Goal: Transaction & Acquisition: Obtain resource

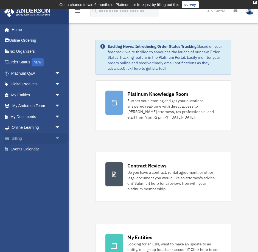
click at [62, 136] on span "arrow_drop_down" at bounding box center [60, 138] width 11 height 11
click at [36, 160] on link "Past Invoices" at bounding box center [38, 160] width 61 height 11
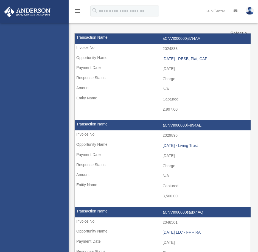
select select
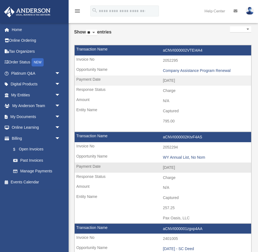
scroll to position [24, 0]
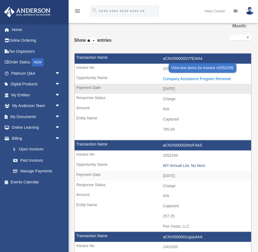
click at [186, 79] on div "Company Assistance Program Renewal" at bounding box center [206, 79] width 86 height 5
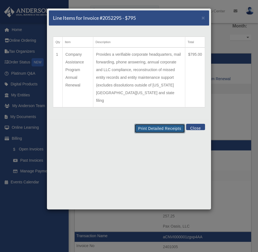
click at [170, 124] on button "Print Detailed Receipts" at bounding box center [160, 128] width 50 height 9
click at [194, 124] on button "Close" at bounding box center [195, 127] width 19 height 6
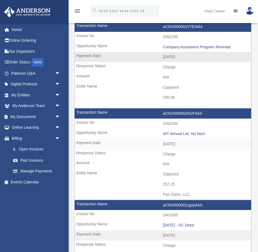
scroll to position [68, 0]
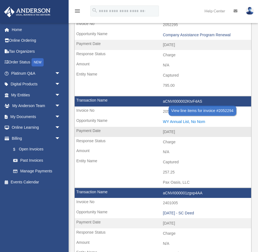
click at [188, 122] on div "WY Annual List, No Nom" at bounding box center [206, 121] width 86 height 5
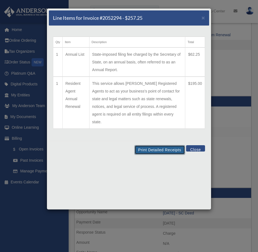
click at [166, 145] on button "Print Detailed Receipts" at bounding box center [160, 149] width 50 height 9
click at [203, 145] on button "Close" at bounding box center [195, 148] width 19 height 6
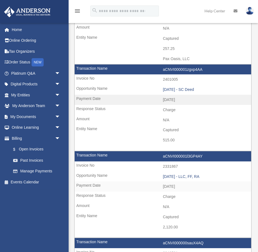
scroll to position [197, 0]
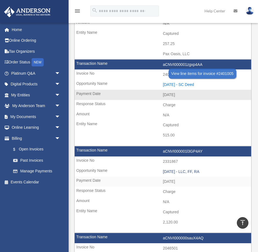
click at [189, 83] on div "2025.02.18 - SC Deed" at bounding box center [206, 84] width 86 height 5
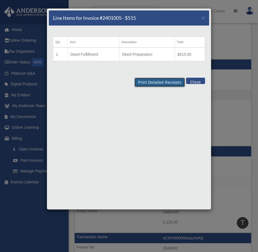
click at [161, 80] on button "Print Detailed Receipts" at bounding box center [160, 82] width 50 height 9
click at [196, 79] on button "Close" at bounding box center [195, 81] width 19 height 6
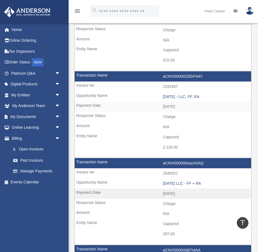
scroll to position [277, 0]
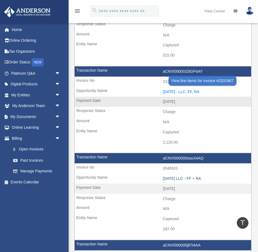
click at [189, 91] on div "2024.12.31 - LLC, FF, RA" at bounding box center [206, 91] width 86 height 5
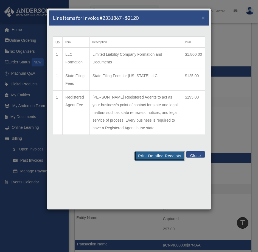
click at [161, 155] on button "Print Detailed Receipts" at bounding box center [160, 155] width 50 height 9
click at [196, 154] on button "Close" at bounding box center [195, 154] width 19 height 6
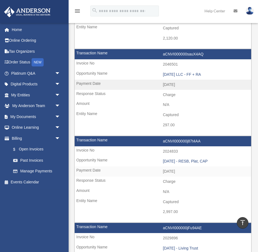
scroll to position [383, 0]
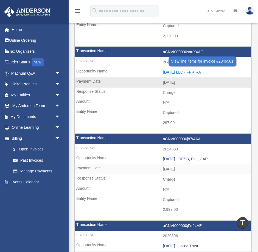
click at [179, 71] on div "2024.06.07 LLC - FF + RA" at bounding box center [206, 72] width 86 height 5
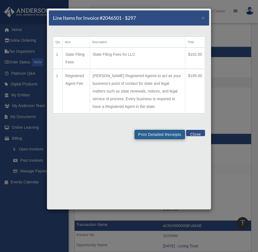
click at [160, 58] on td "State Filing Fees for LLC" at bounding box center [138, 57] width 96 height 21
click at [162, 135] on button "Print Detailed Receipts" at bounding box center [160, 134] width 50 height 9
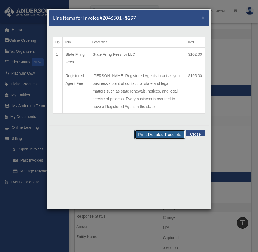
scroll to position [432, 0]
click at [199, 132] on button "Close" at bounding box center [195, 133] width 19 height 6
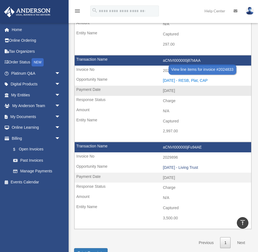
scroll to position [469, 0]
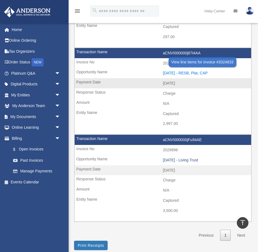
click at [196, 73] on div "2024.05.10 - RESB, Plat, CAP" at bounding box center [206, 73] width 86 height 5
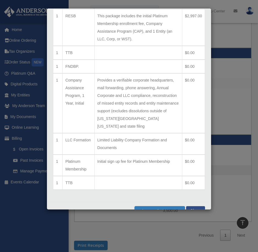
scroll to position [43, 0]
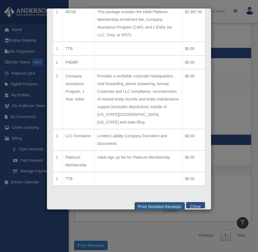
click at [163, 202] on button "Print Detailed Receipts" at bounding box center [160, 206] width 50 height 9
click at [197, 202] on button "Close" at bounding box center [195, 205] width 19 height 6
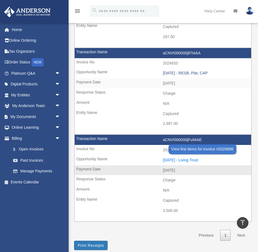
click at [191, 158] on div "2024.05.10 - Living Trust" at bounding box center [206, 160] width 86 height 5
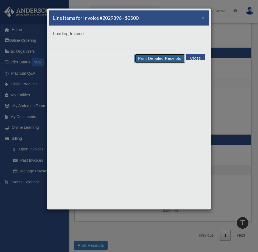
click at [162, 58] on button "Print Detailed Receipts" at bounding box center [160, 58] width 50 height 9
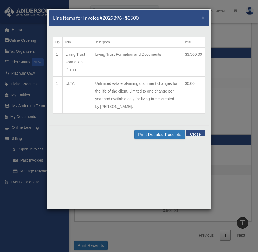
click at [197, 132] on button "Close" at bounding box center [195, 133] width 19 height 6
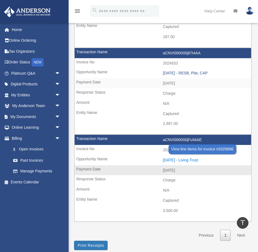
click at [187, 158] on div "2024.05.10 - Living Trust" at bounding box center [206, 160] width 86 height 5
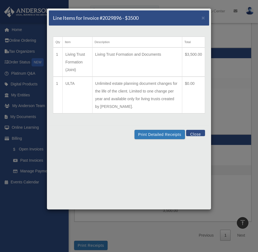
click at [149, 54] on td "Living Trust Formation and Documents" at bounding box center [137, 61] width 90 height 29
click at [159, 133] on button "Print Detailed Receipts" at bounding box center [160, 134] width 50 height 9
click at [221, 88] on div "Line Items for Invoice #2029896 - $3500 × Qty Item Description Total 1 Living T…" at bounding box center [129, 126] width 258 height 252
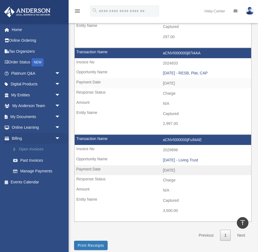
click at [32, 150] on link "$ Open Invoices" at bounding box center [38, 149] width 61 height 11
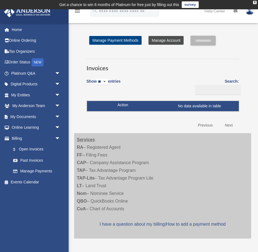
click at [161, 41] on link "Manage Account" at bounding box center [166, 40] width 35 height 9
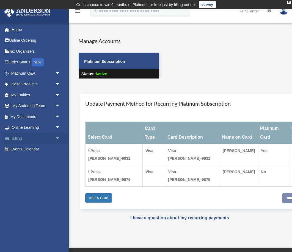
click at [21, 139] on link "Billing arrow_drop_down" at bounding box center [36, 138] width 65 height 11
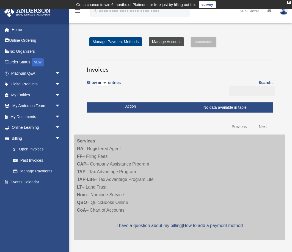
click at [164, 46] on link "Manage Account" at bounding box center [166, 41] width 35 height 9
click at [165, 43] on link "Manage Account" at bounding box center [166, 41] width 35 height 9
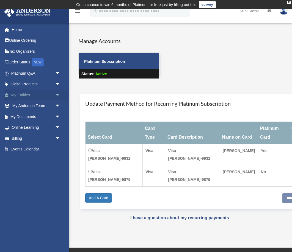
click at [57, 95] on span "arrow_drop_down" at bounding box center [60, 94] width 11 height 11
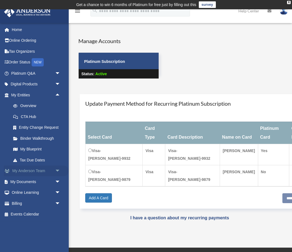
click at [57, 170] on span "arrow_drop_down" at bounding box center [60, 171] width 11 height 11
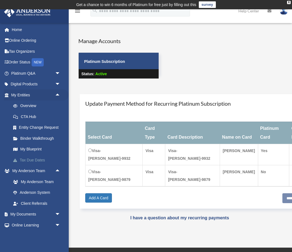
click at [35, 161] on link "Tax Due Dates" at bounding box center [38, 160] width 61 height 11
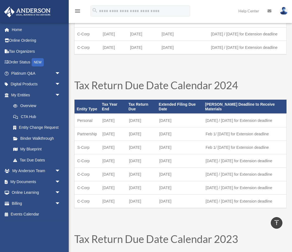
scroll to position [146, 0]
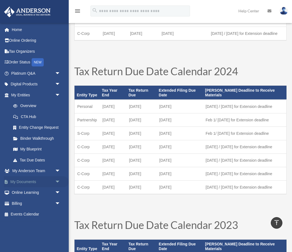
click at [60, 180] on span "arrow_drop_down" at bounding box center [60, 181] width 11 height 11
